Goal: Information Seeking & Learning: Learn about a topic

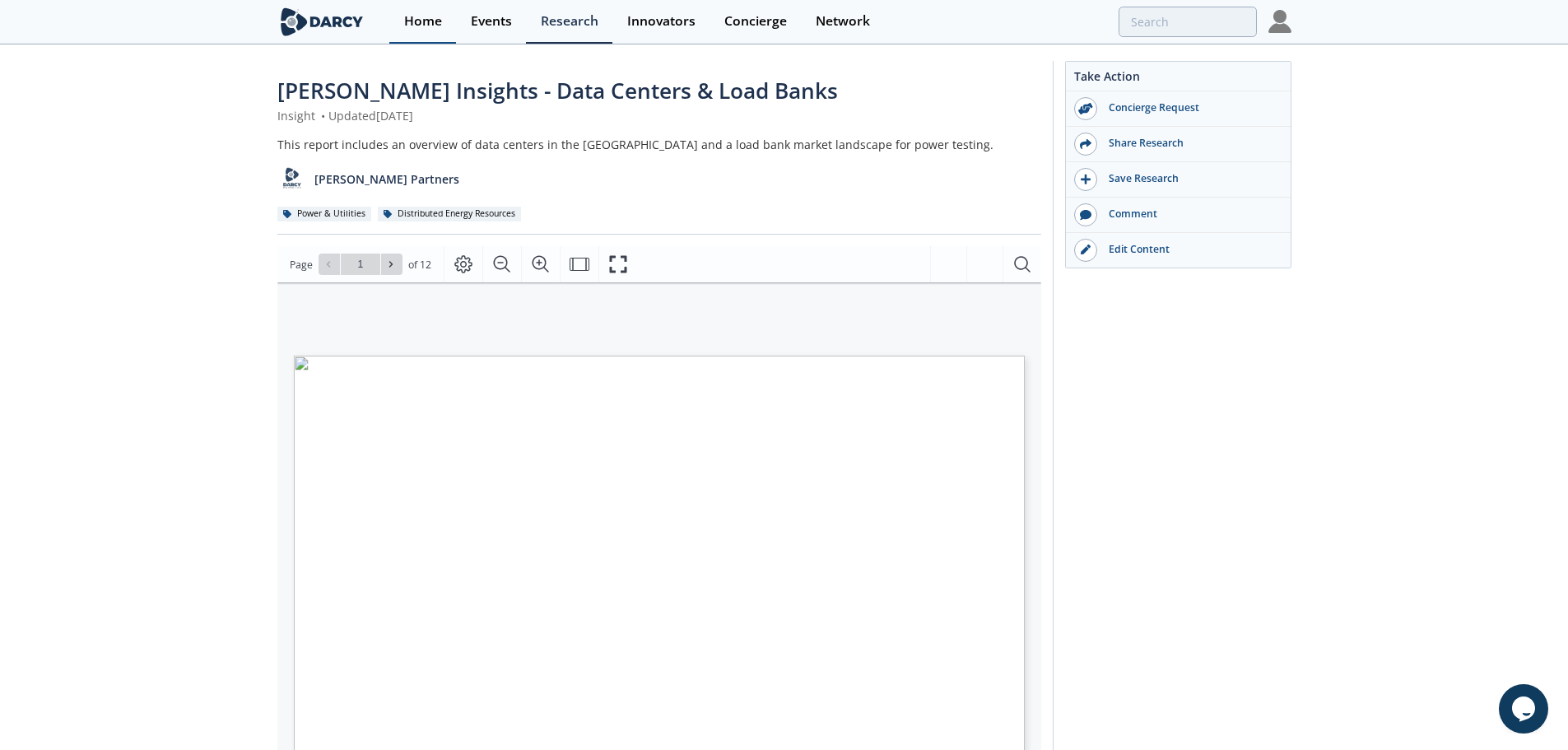
click at [423, 16] on div "Home" at bounding box center [422, 21] width 38 height 13
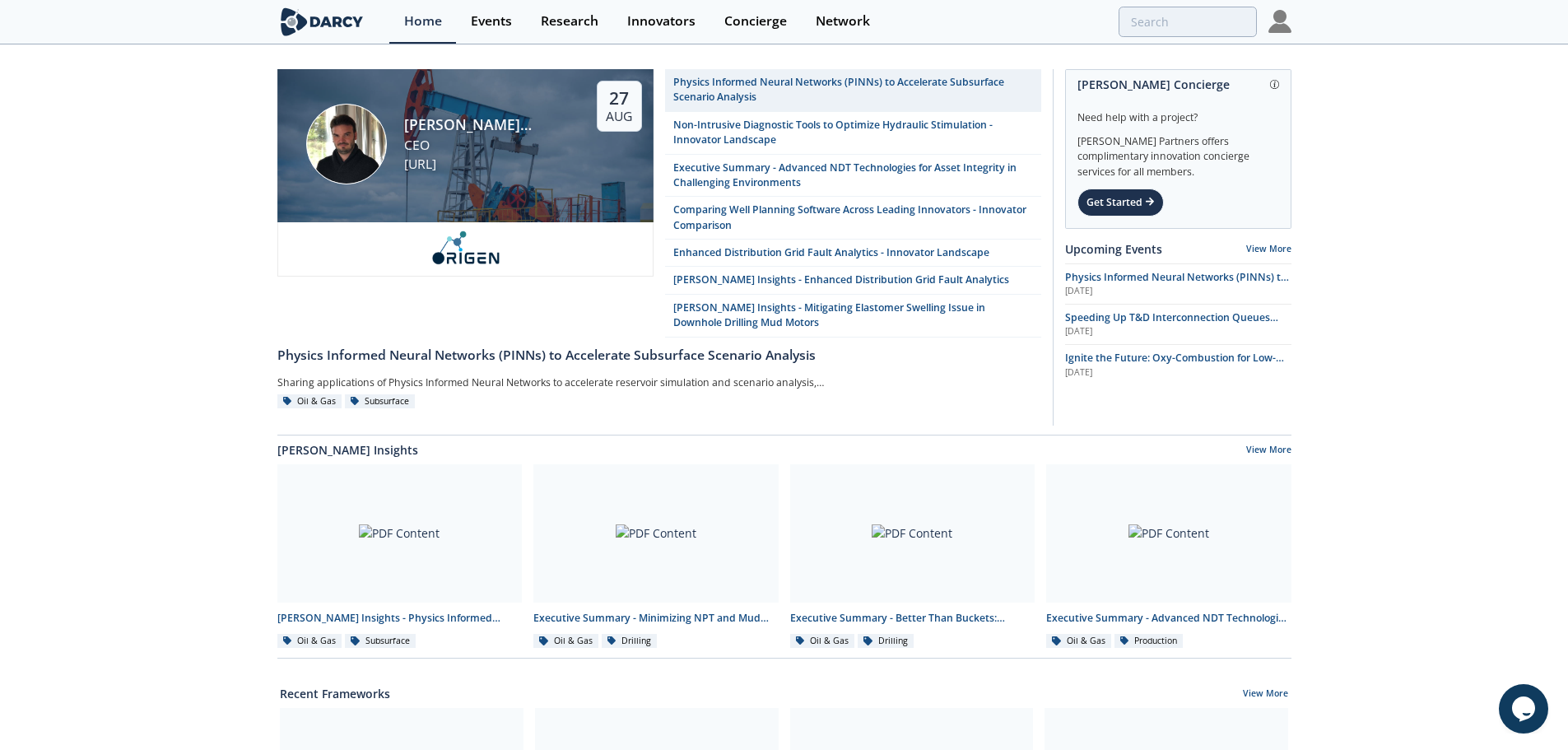
click at [1285, 14] on img at bounding box center [1279, 21] width 23 height 23
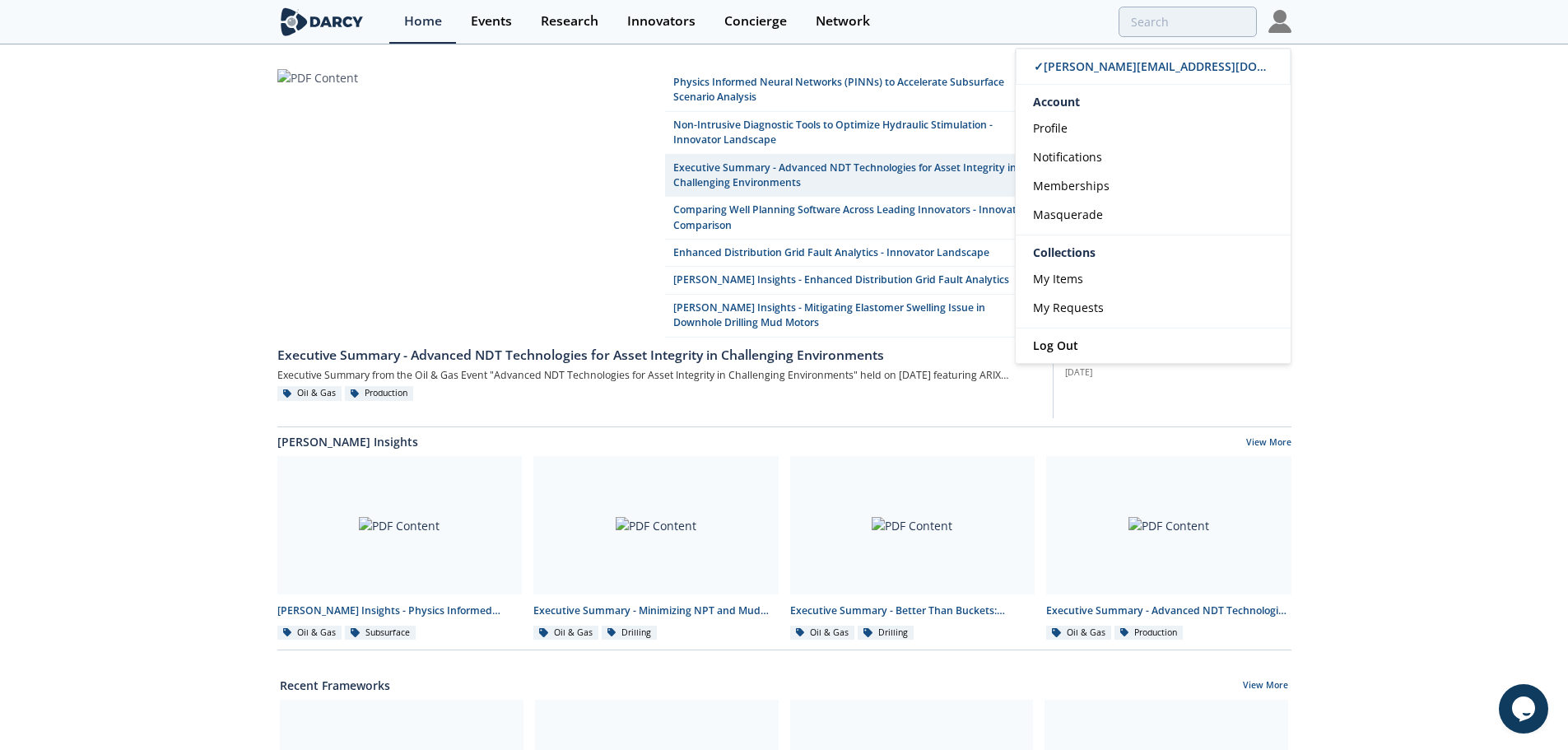
click at [1521, 296] on div "Physics Informed Neural Networks (PINNs) to Accelerate Subsurface Scenario Anal…" at bounding box center [784, 758] width 1568 height 1425
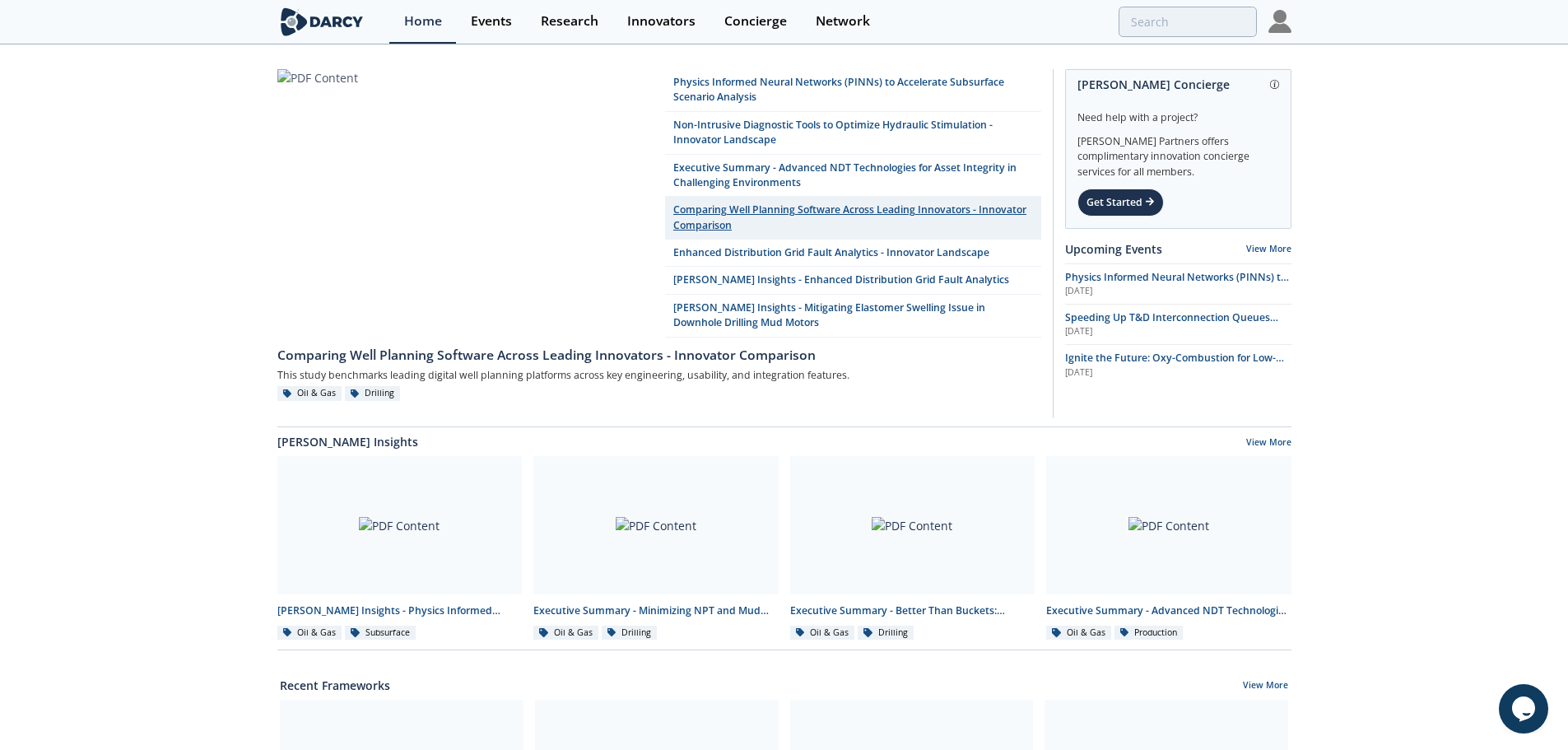
click at [802, 211] on link "Comparing Well Planning Software Across Leading Innovators - Innovator Comparis…" at bounding box center [853, 218] width 376 height 43
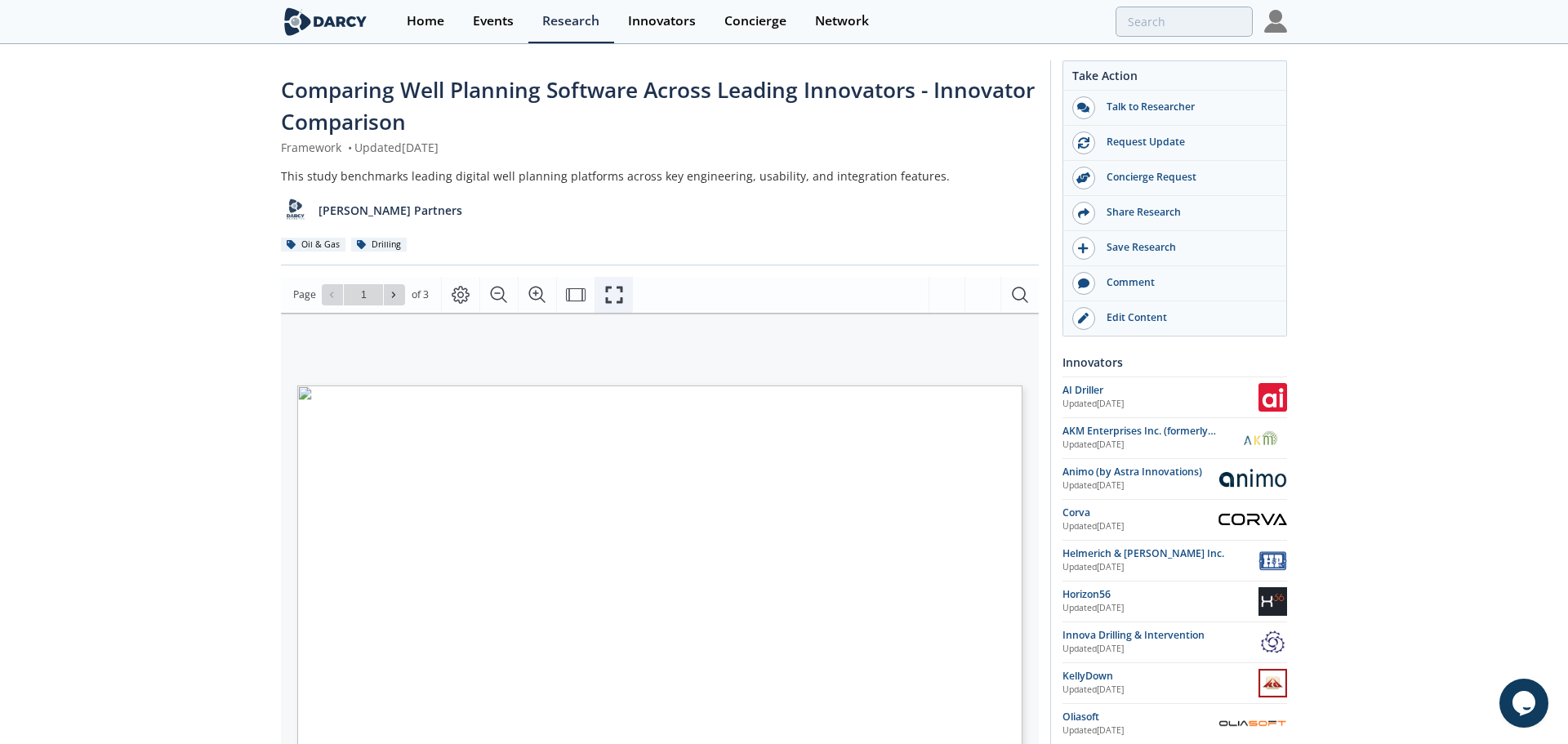
click at [618, 287] on icon "Fullscreen" at bounding box center [613, 294] width 17 height 17
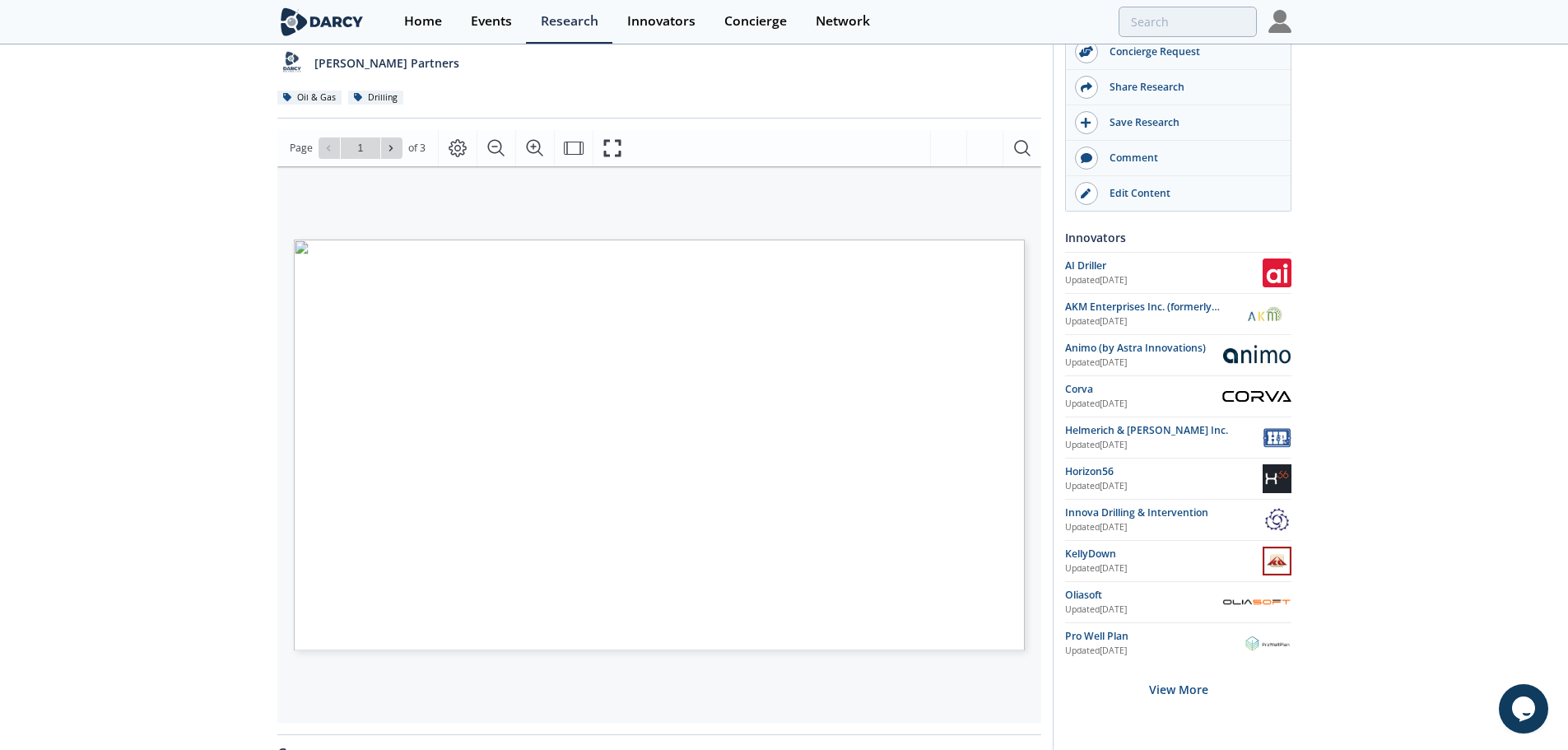
scroll to position [165, 0]
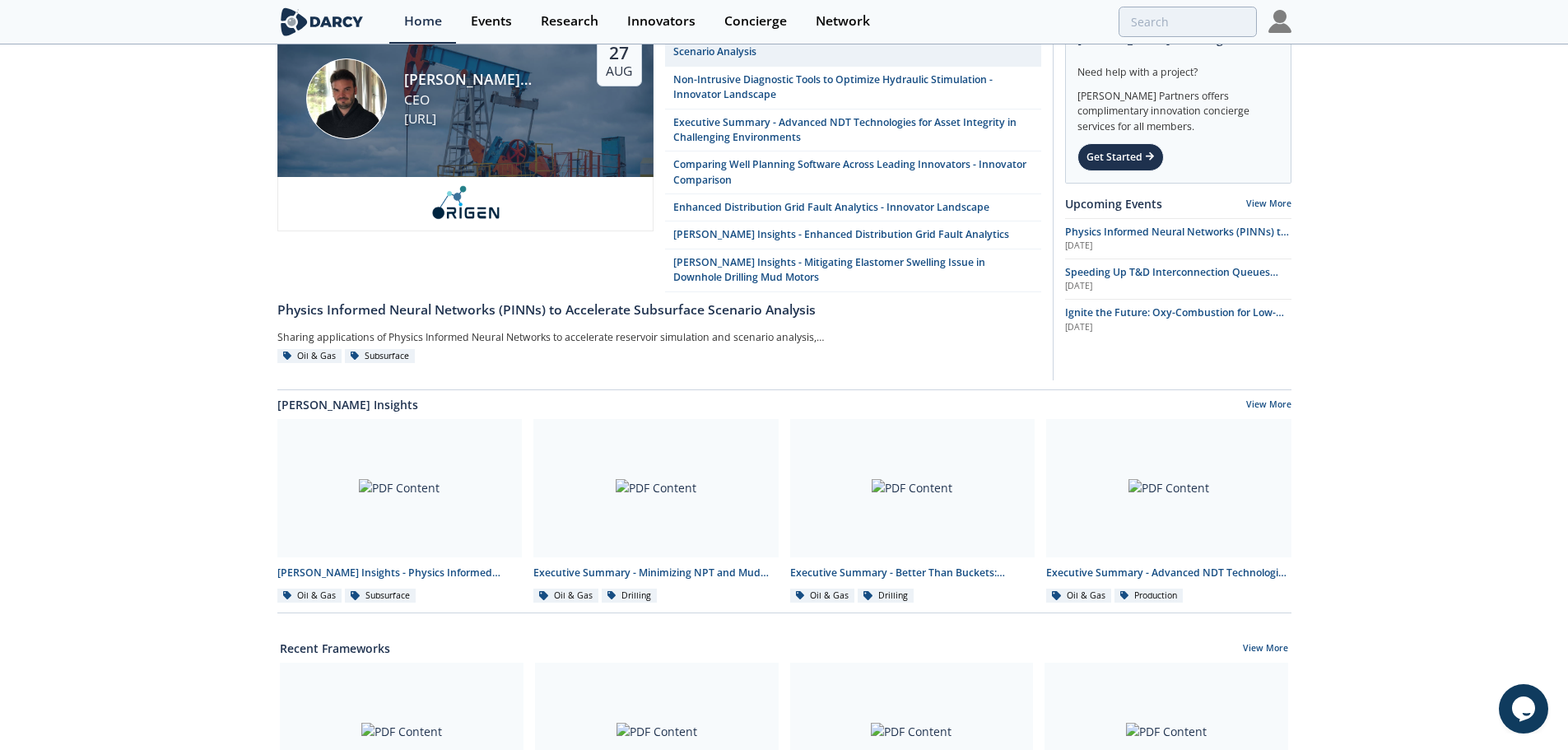
scroll to position [83, 0]
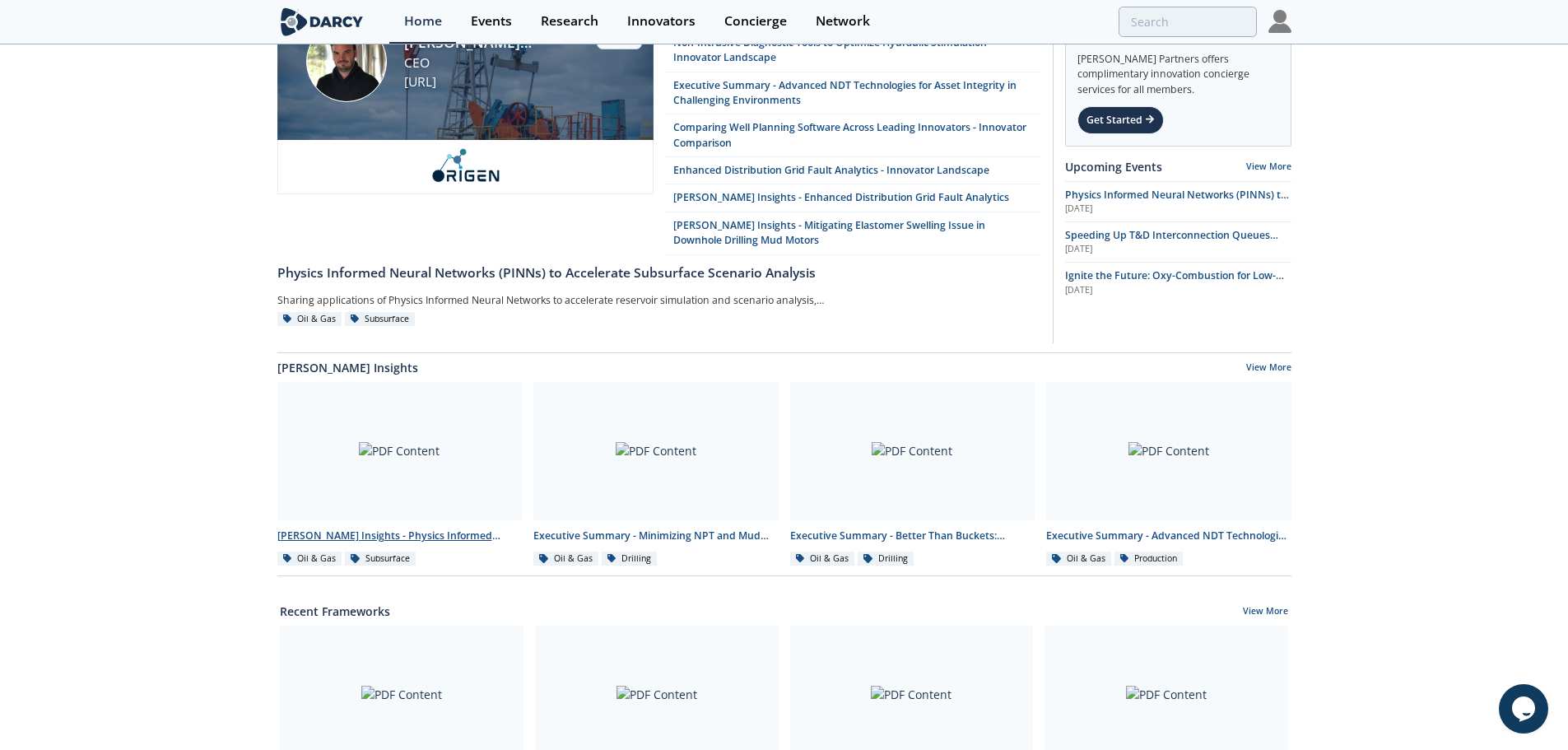
click at [357, 485] on div at bounding box center [400, 451] width 246 height 138
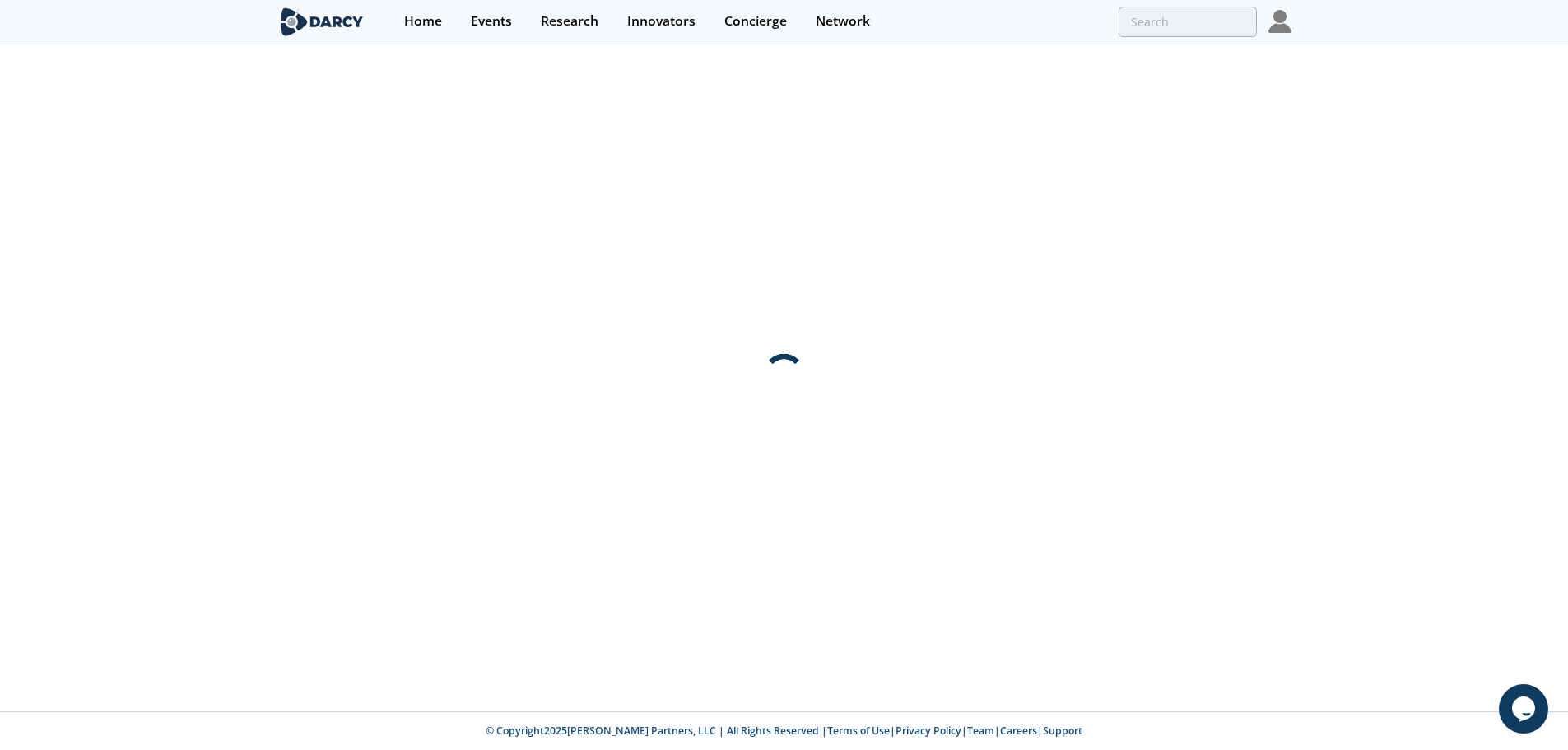
scroll to position [0, 0]
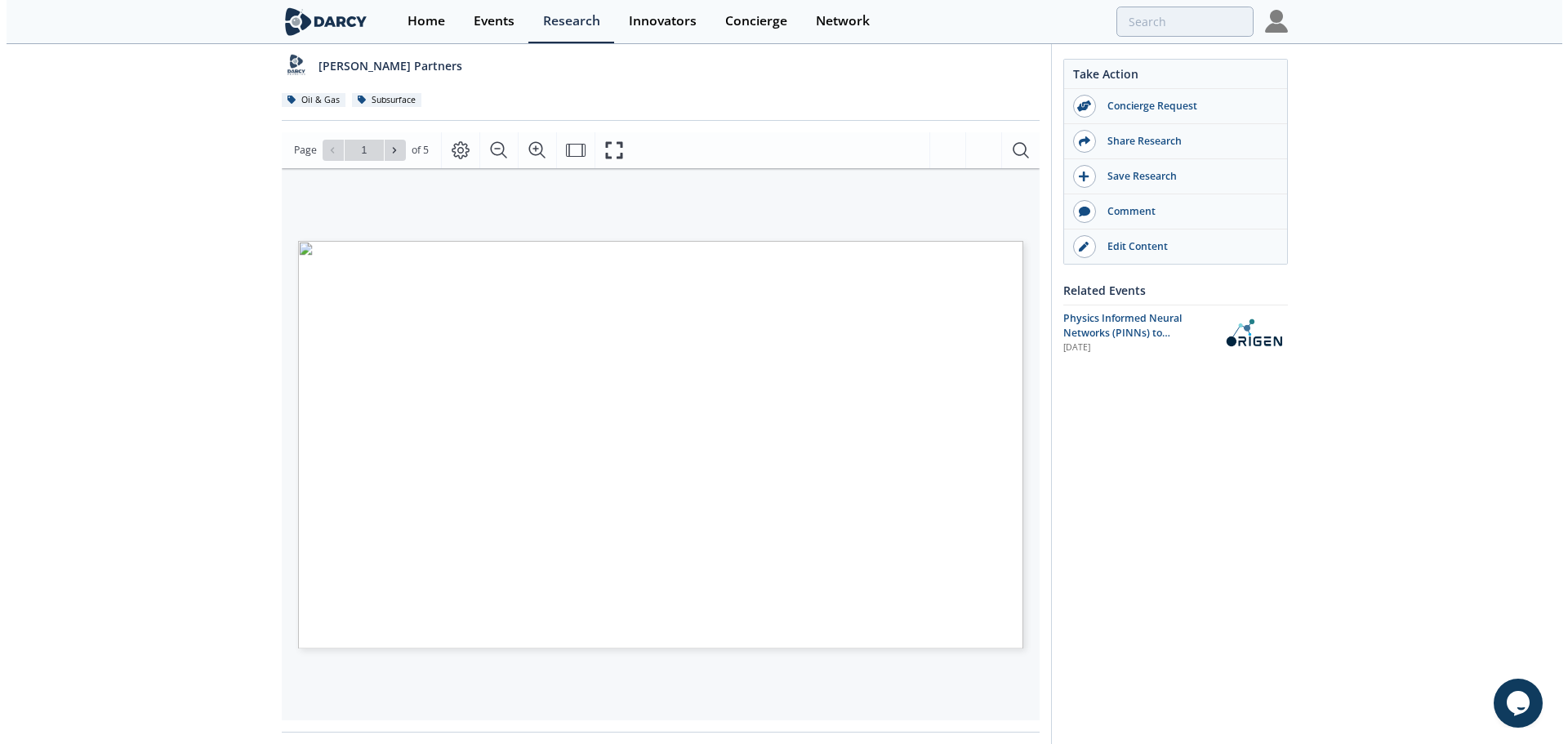
scroll to position [164, 0]
click at [620, 146] on icon "Fullscreen" at bounding box center [615, 149] width 20 height 20
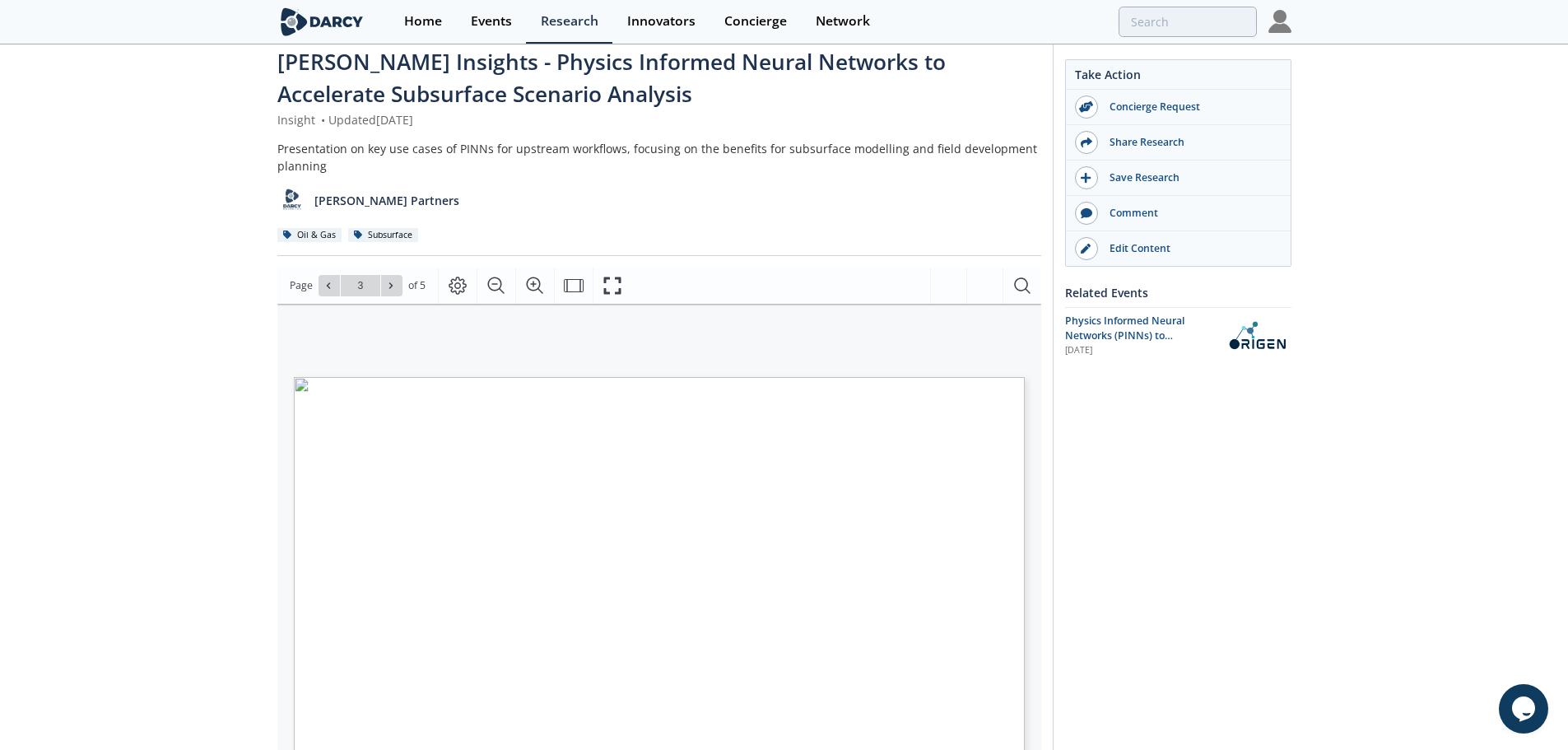
scroll to position [0, 0]
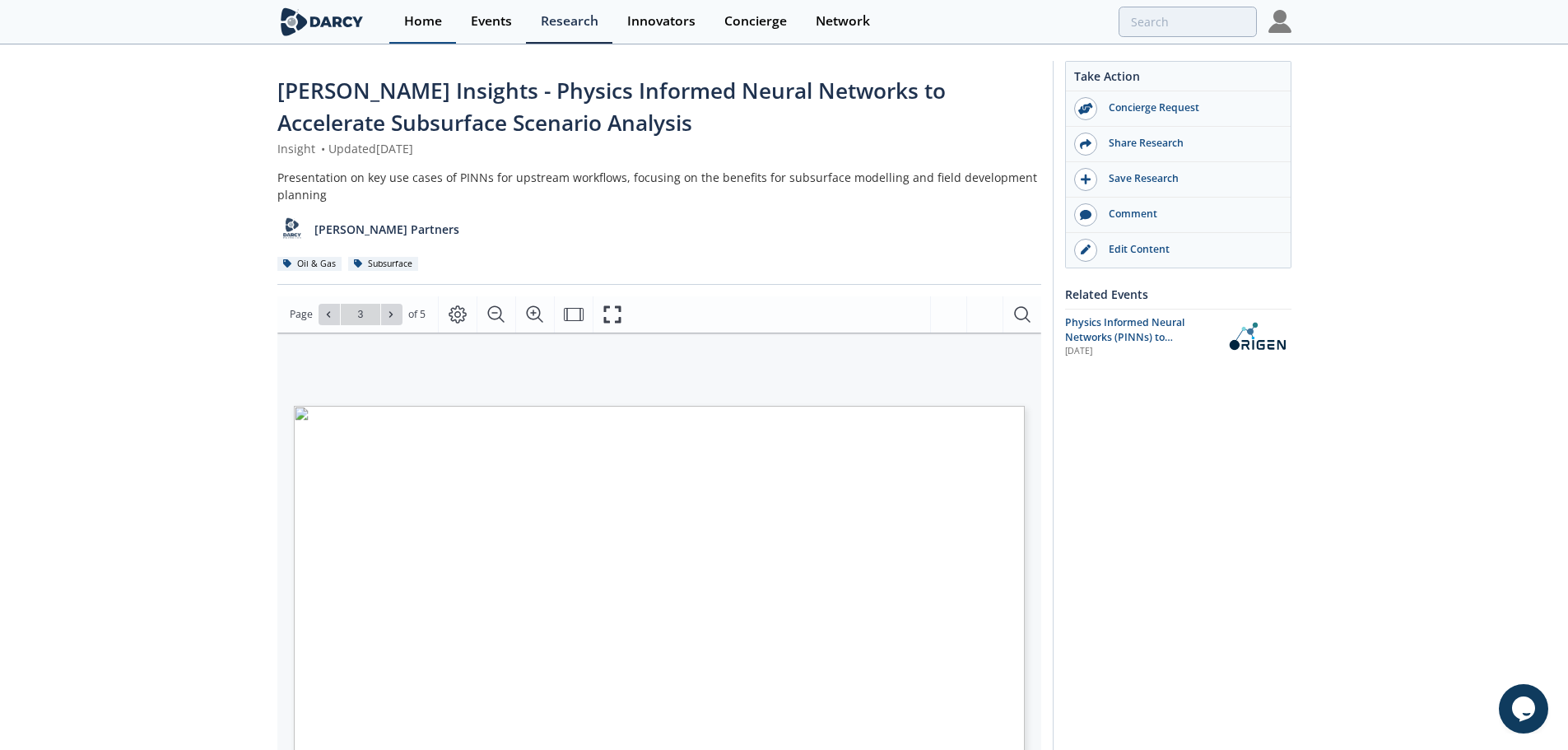
click at [407, 28] on div "Home" at bounding box center [422, 21] width 38 height 13
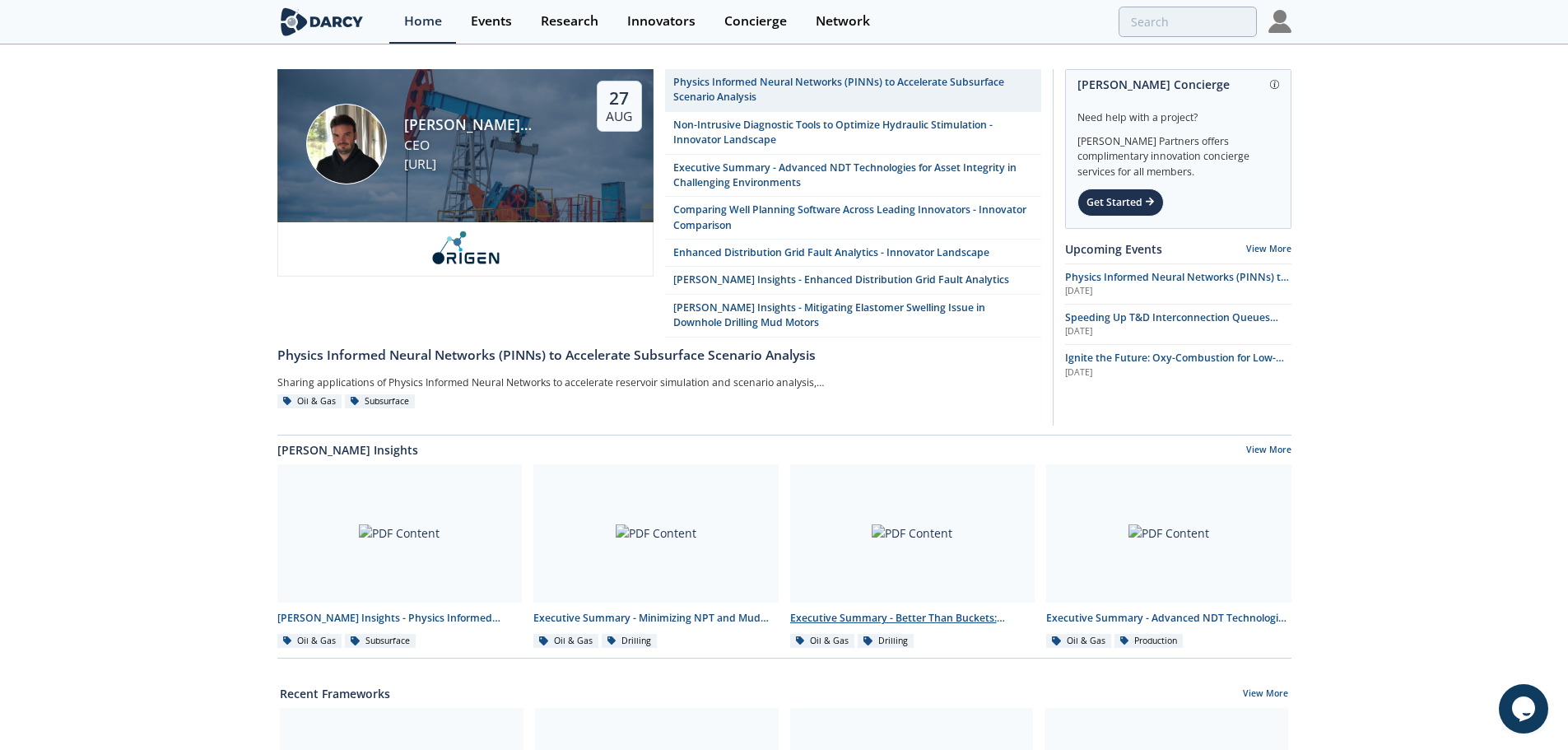
click at [919, 564] on div at bounding box center [913, 533] width 246 height 138
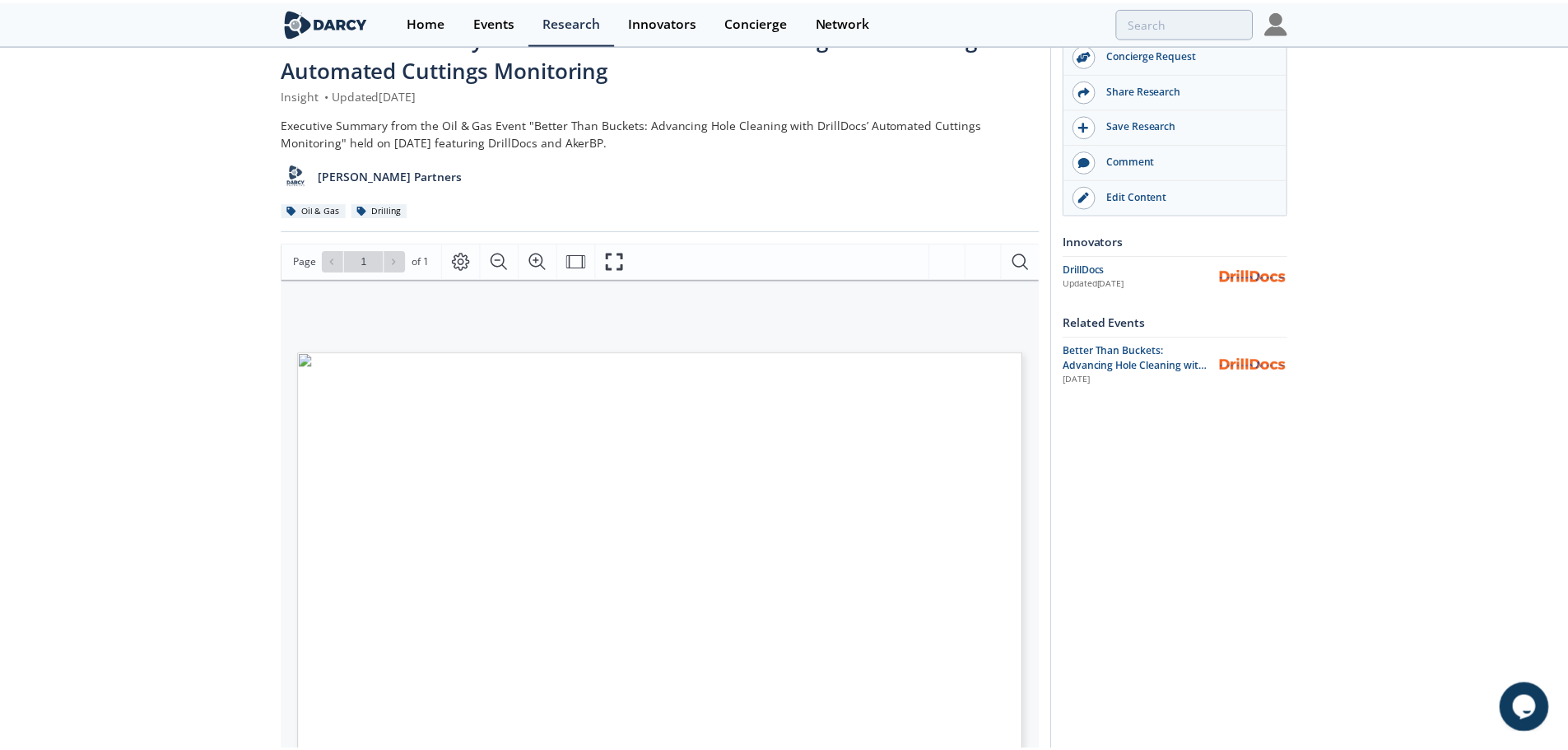
scroll to position [83, 0]
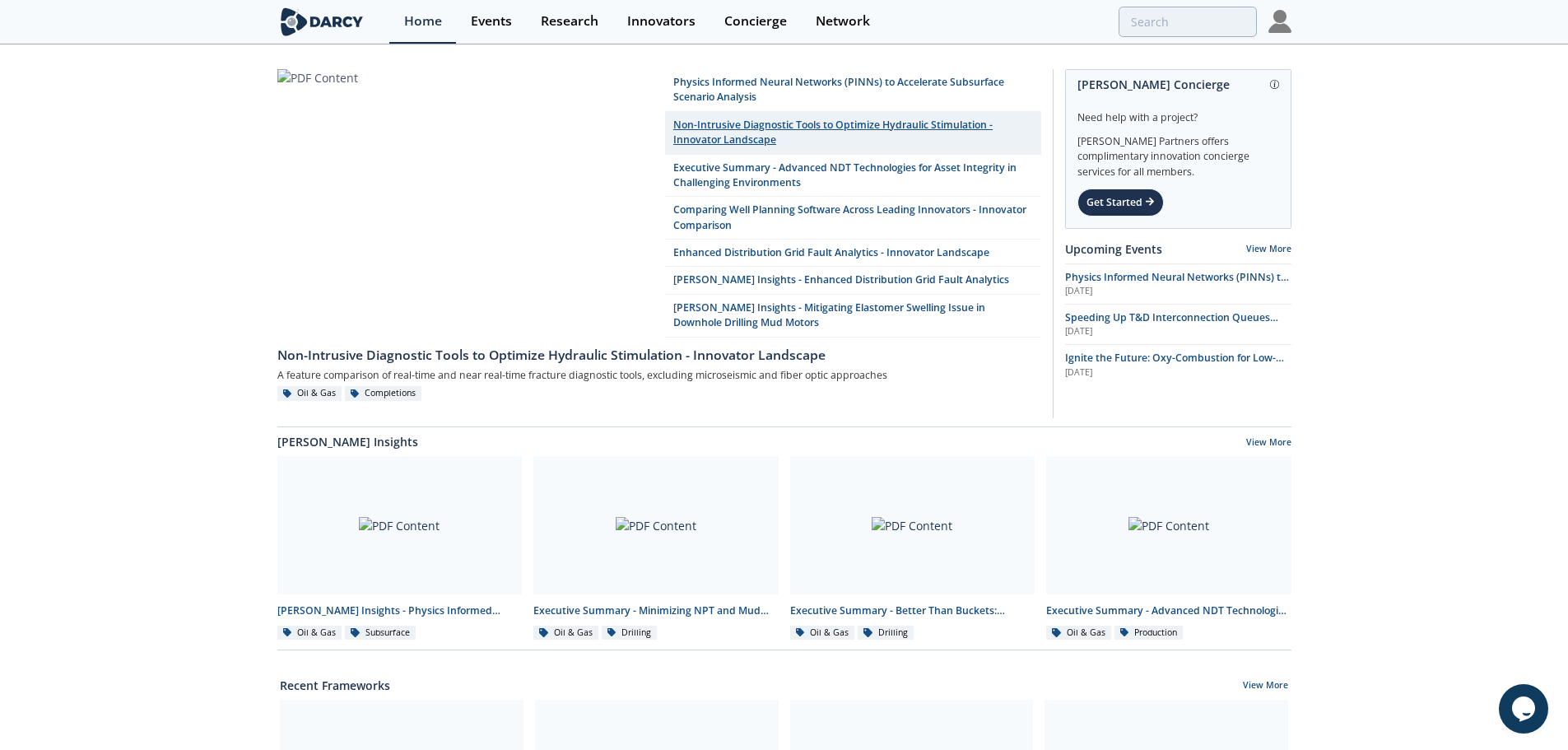
click at [756, 134] on link "Non-Intrusive Diagnostic Tools to Optimize Hydraulic Stimulation - Innovator La…" at bounding box center [853, 133] width 376 height 43
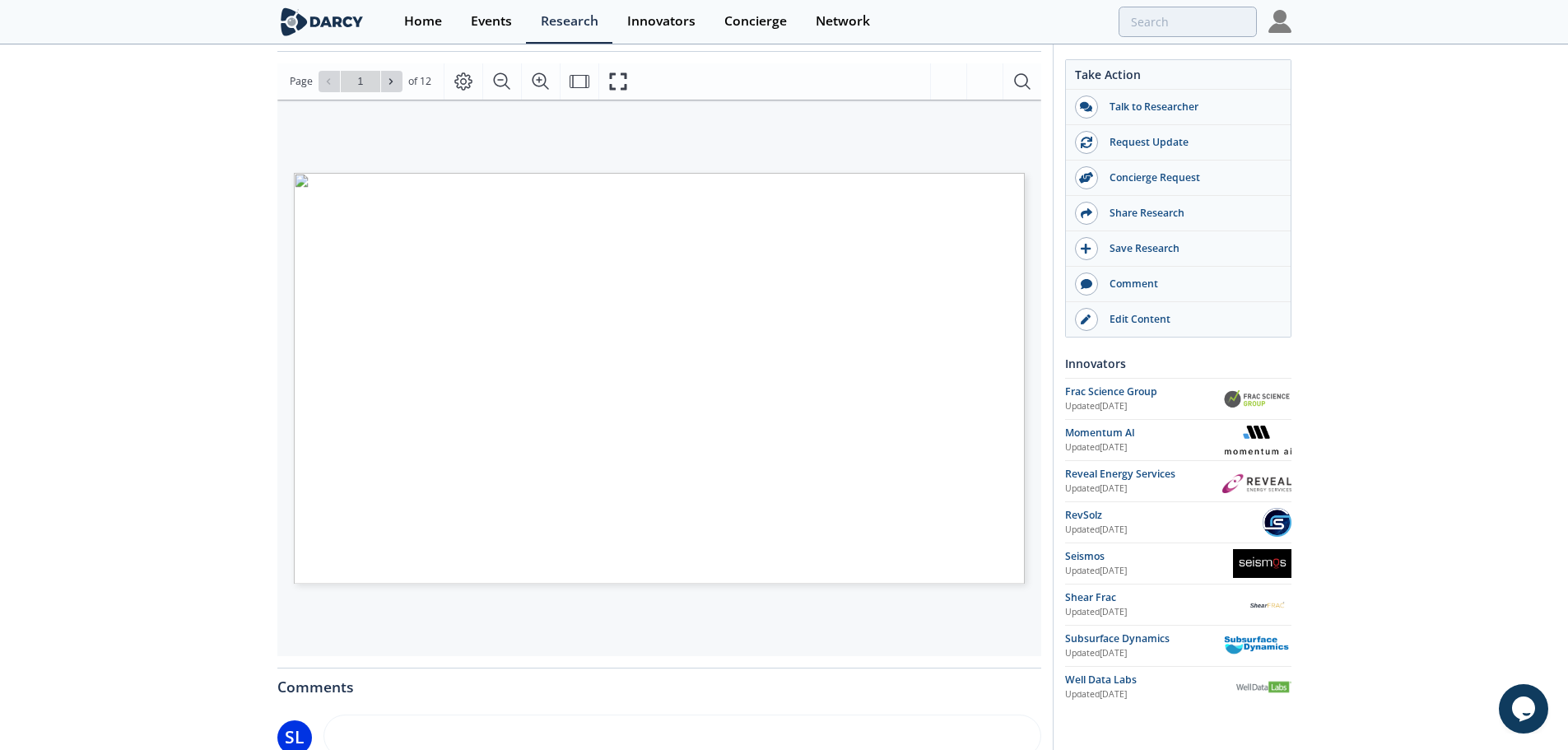
scroll to position [165, 0]
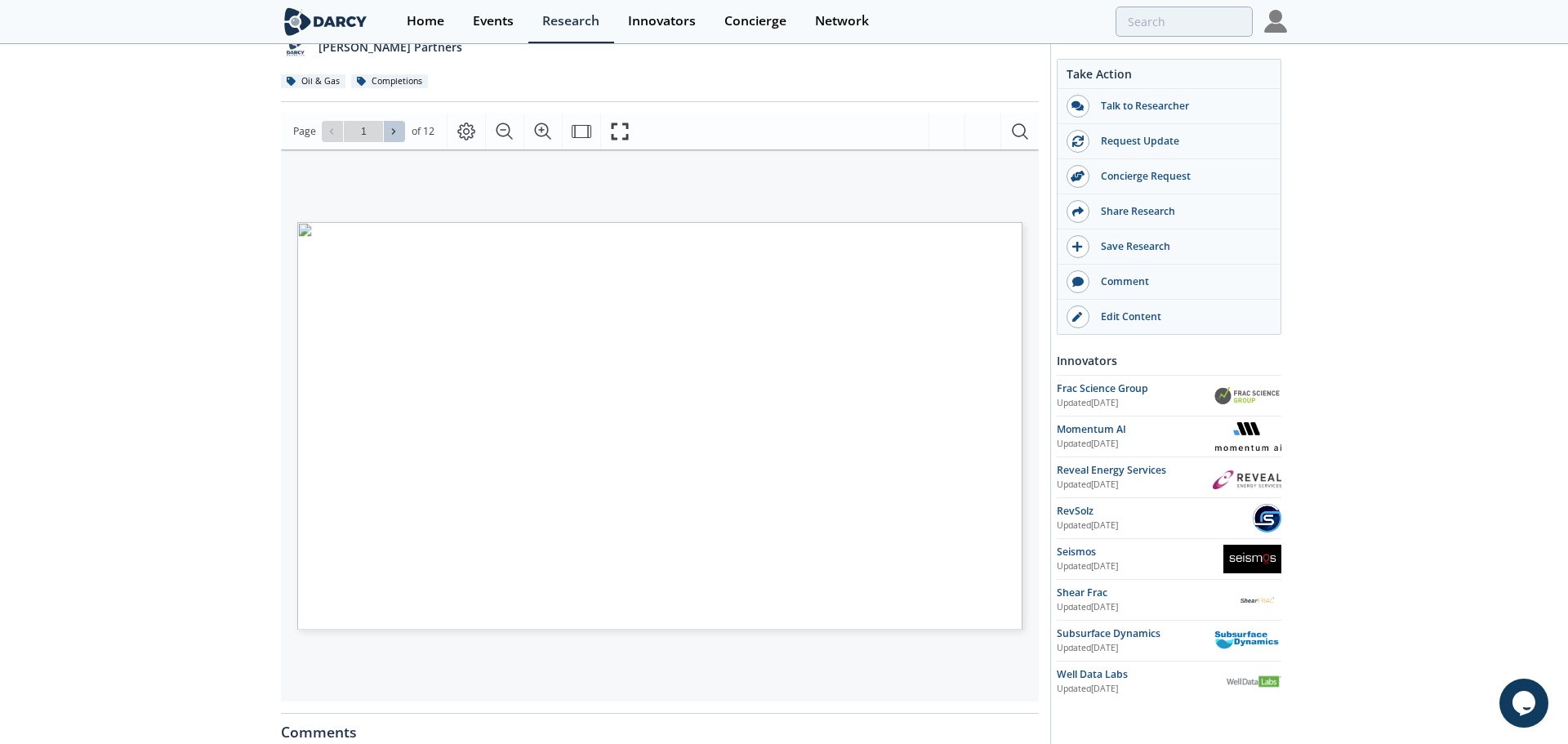
click at [394, 126] on icon at bounding box center [393, 131] width 10 height 10
type input "2"
click at [394, 126] on icon at bounding box center [393, 131] width 10 height 10
type input "3"
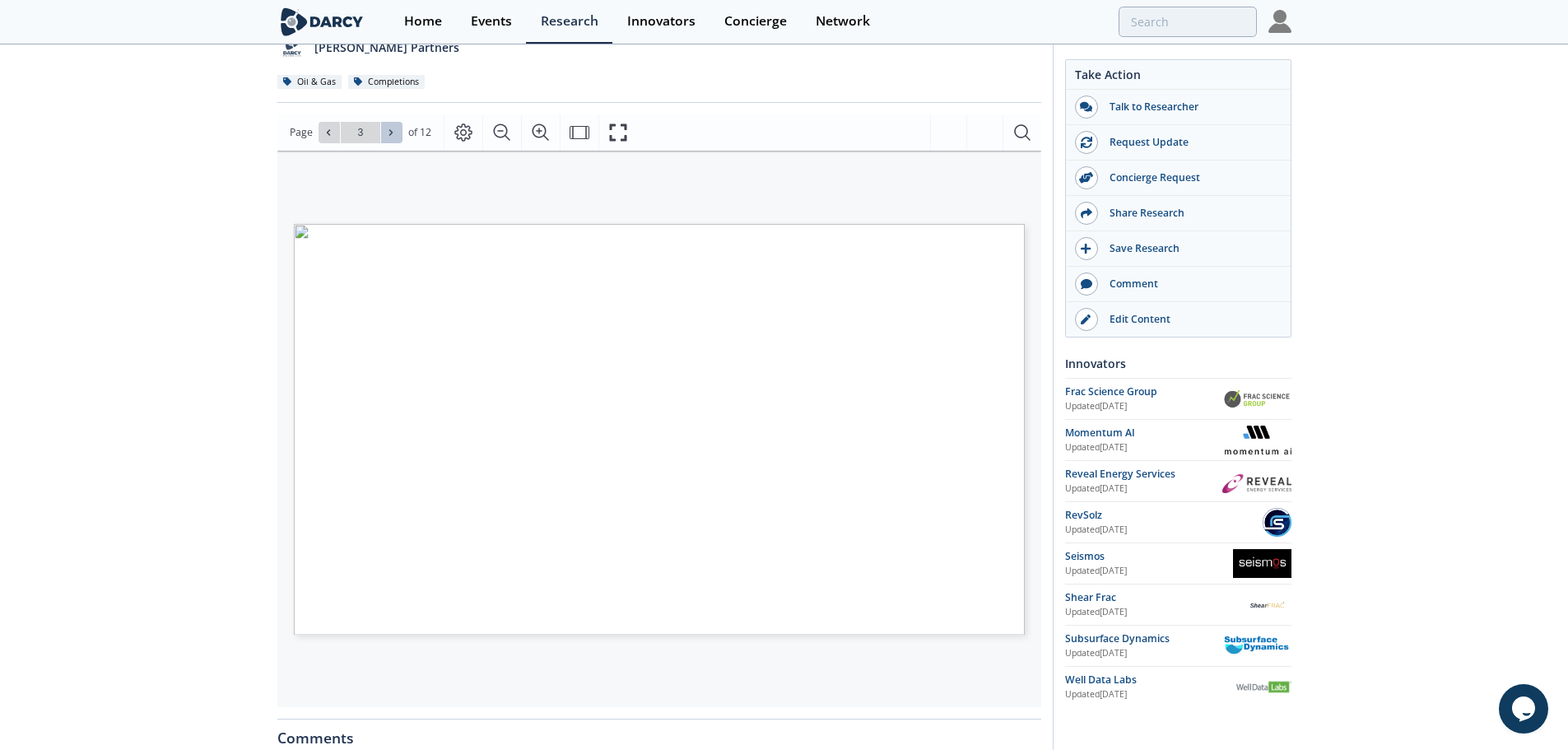
drag, startPoint x: 397, startPoint y: 127, endPoint x: 181, endPoint y: 183, distance: 223.1
click at [181, 183] on div "Non-Intrusive Diagnostic Tools to Optimize Hydraulic Stimulation - Innovator La…" at bounding box center [784, 479] width 1568 height 1194
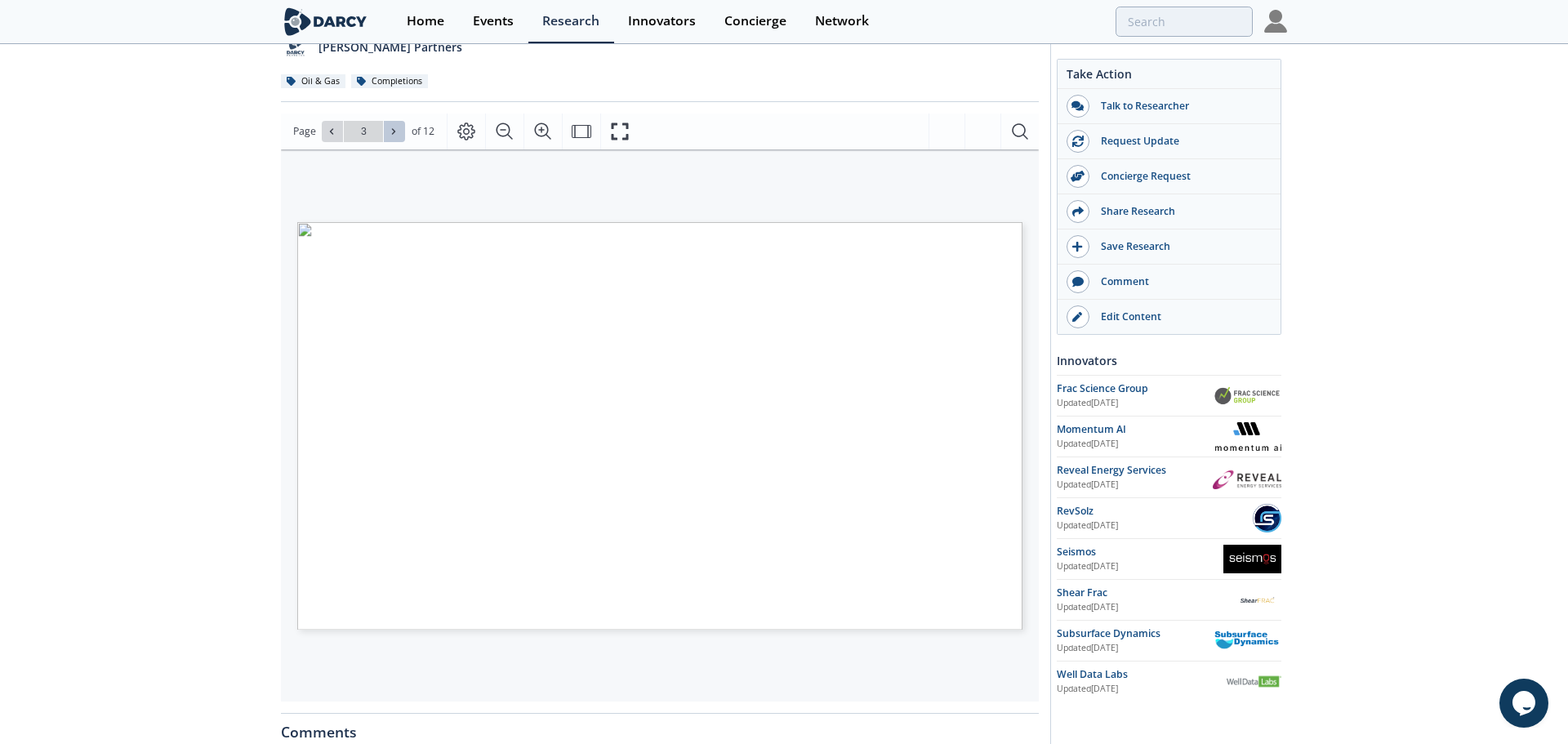
click at [397, 129] on icon at bounding box center [393, 131] width 10 height 10
type input "4"
click at [397, 129] on icon at bounding box center [393, 131] width 10 height 10
type input "5"
click at [397, 129] on icon at bounding box center [393, 131] width 10 height 10
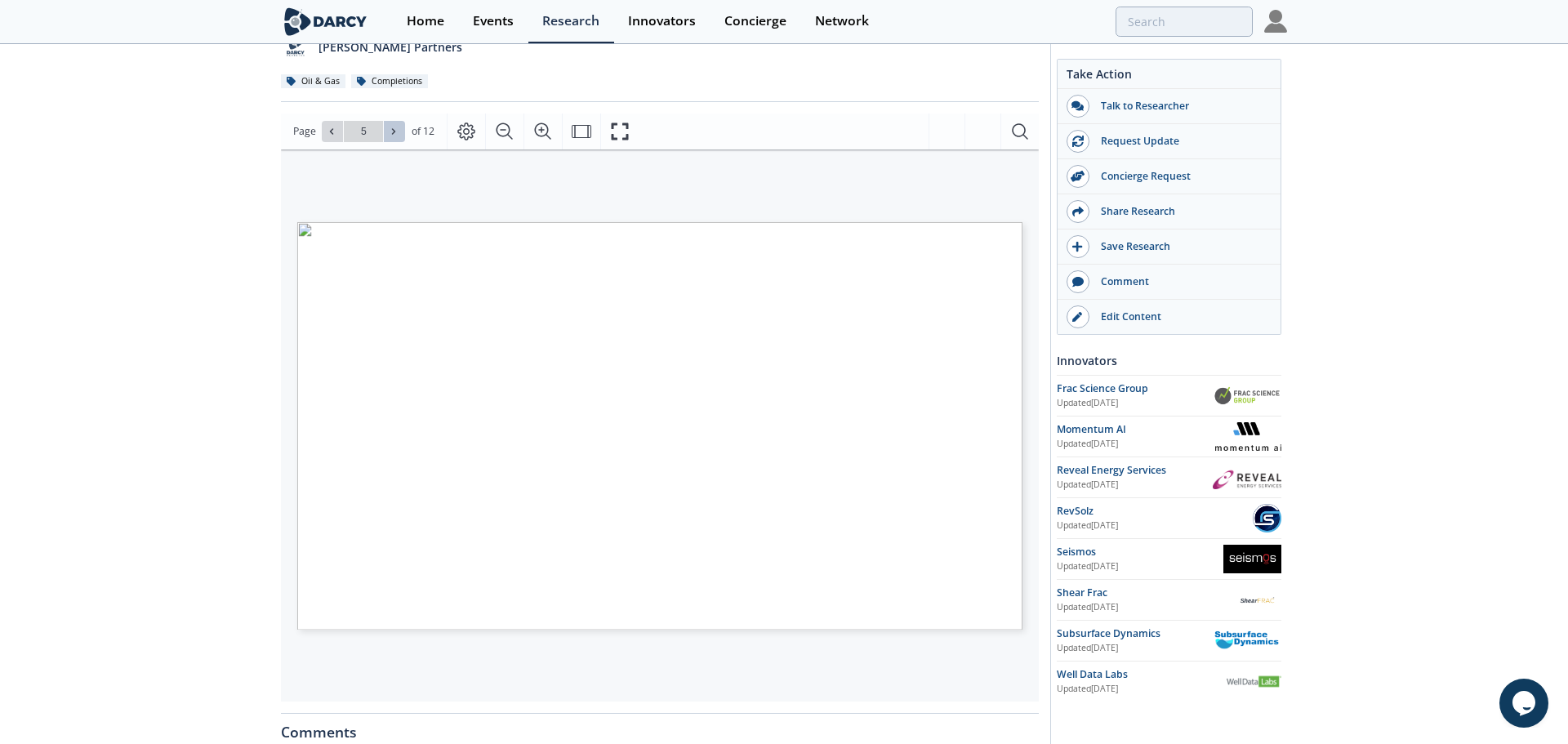
type input "6"
click at [397, 129] on icon at bounding box center [393, 131] width 10 height 10
type input "7"
click at [397, 129] on icon at bounding box center [393, 131] width 10 height 10
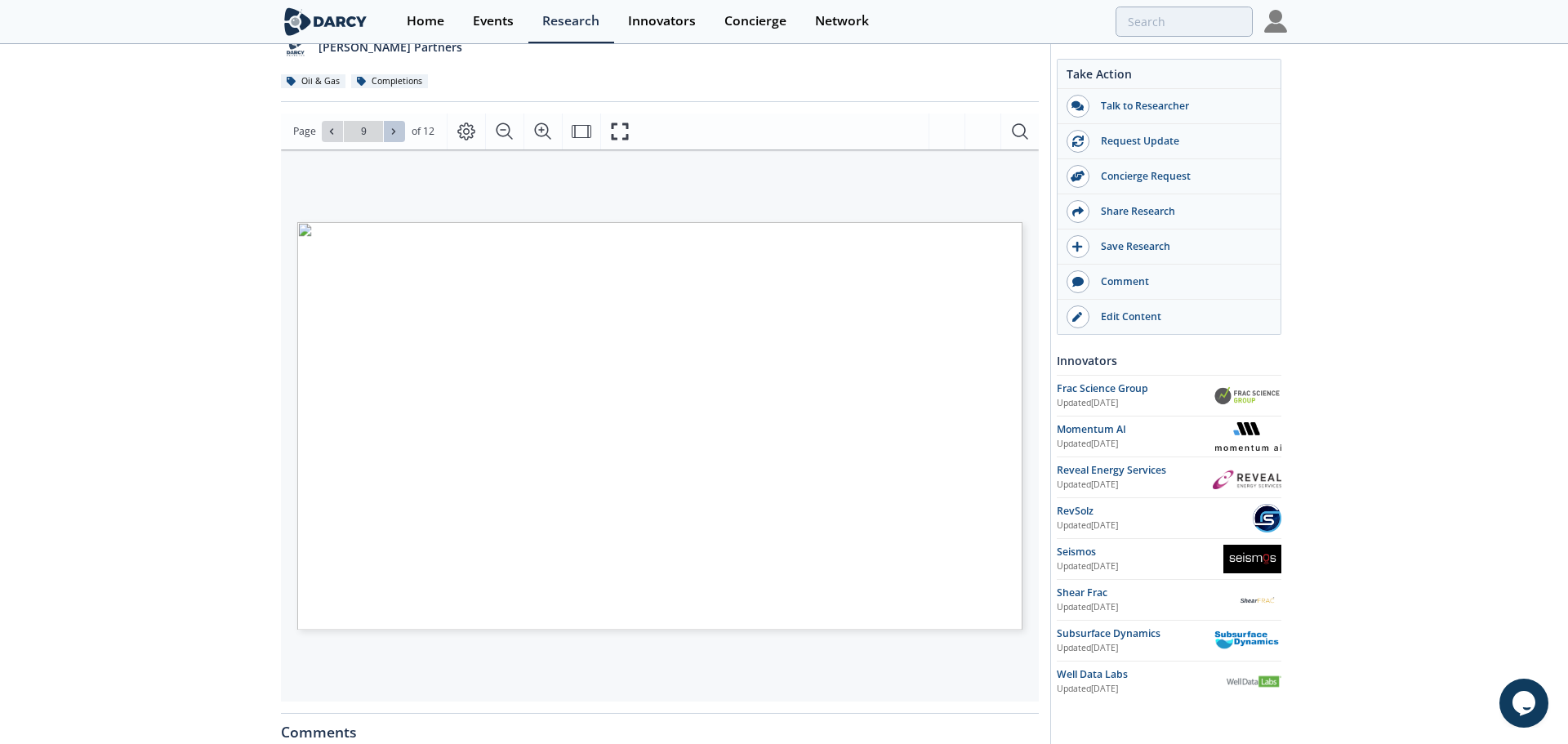
click at [397, 129] on icon at bounding box center [393, 131] width 10 height 10
type input "12"
click at [397, 129] on div "Go to Page 12" at bounding box center [364, 131] width 84 height 21
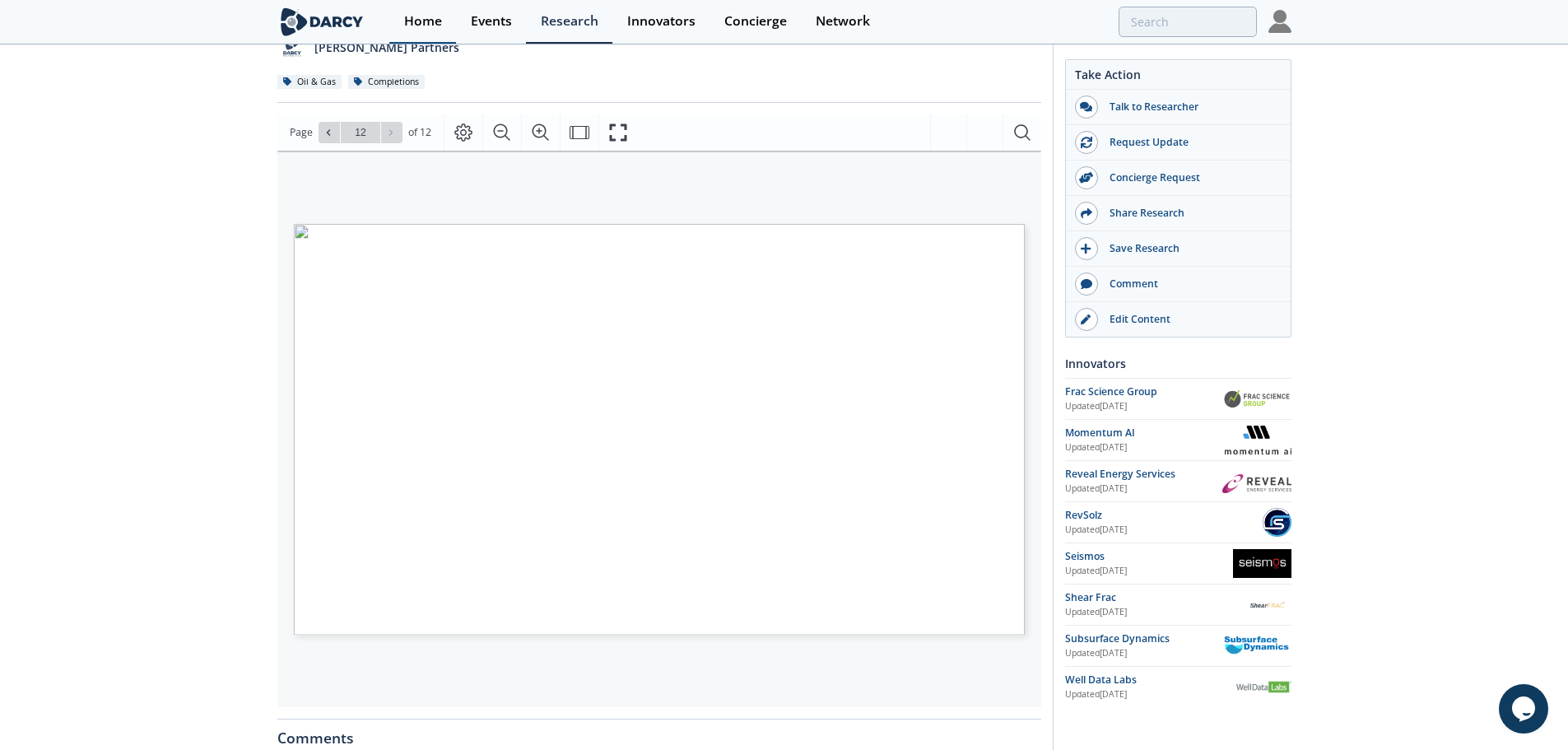
click at [430, 17] on div "Home" at bounding box center [422, 21] width 38 height 13
